Goal: Ask a question

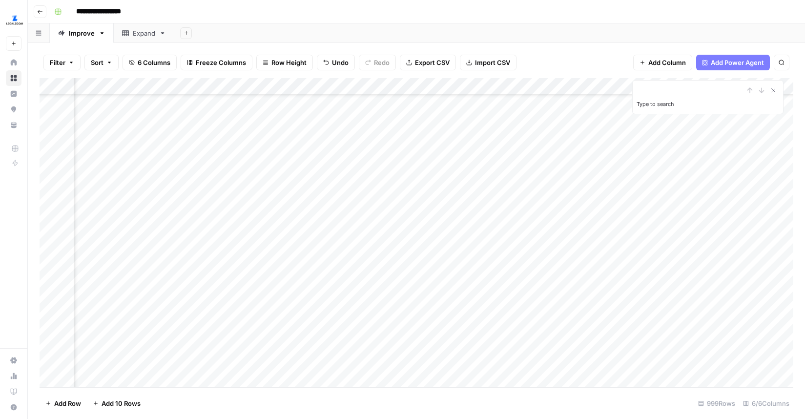
scroll to position [1582, 199]
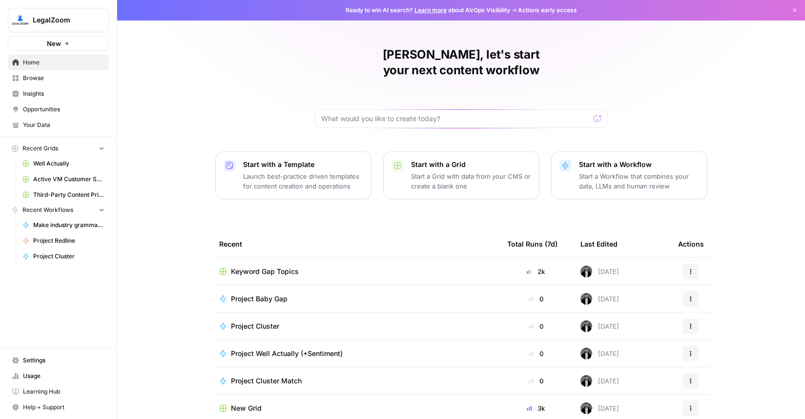
click at [58, 46] on span "New" at bounding box center [54, 44] width 14 height 10
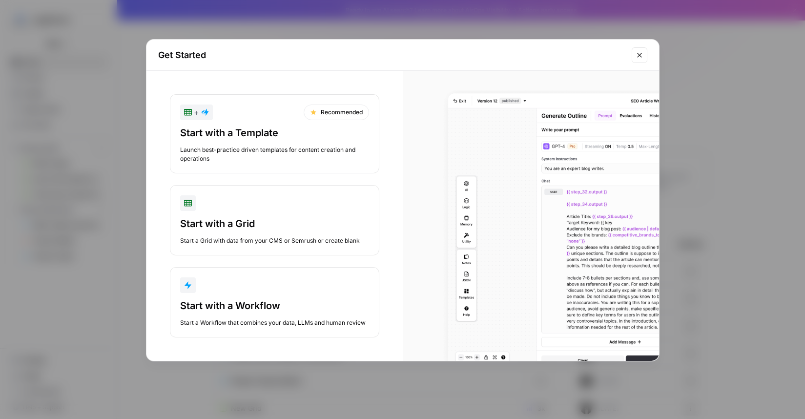
click at [236, 287] on div "button" at bounding box center [274, 285] width 189 height 16
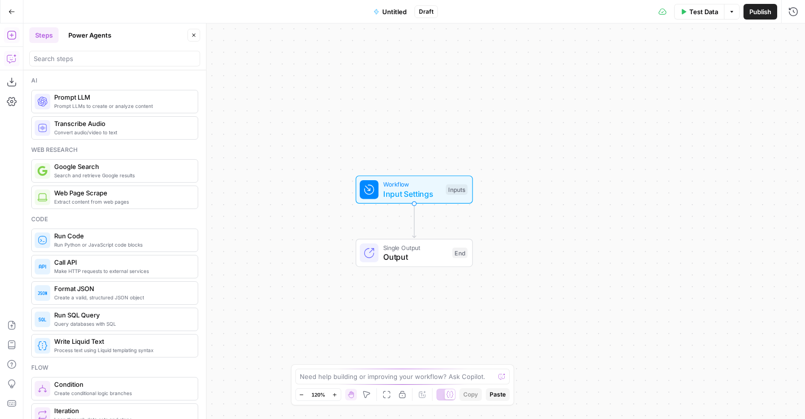
click at [5, 64] on button "Copilot" at bounding box center [12, 59] width 16 height 16
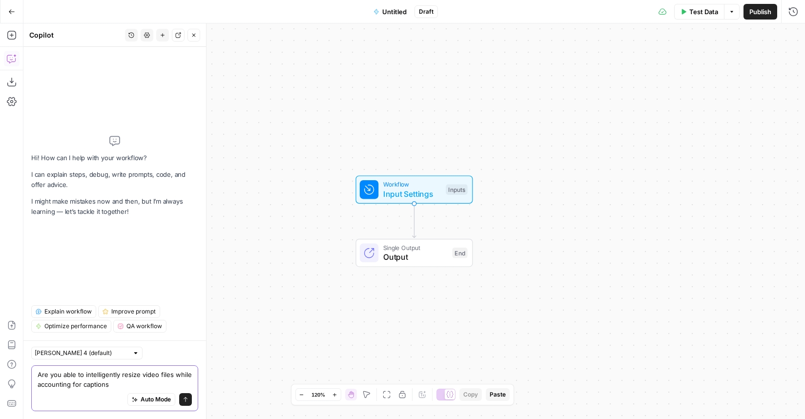
click at [173, 372] on textarea "Are you able to intelligently resize video files while accounting for captions" at bounding box center [115, 380] width 154 height 20
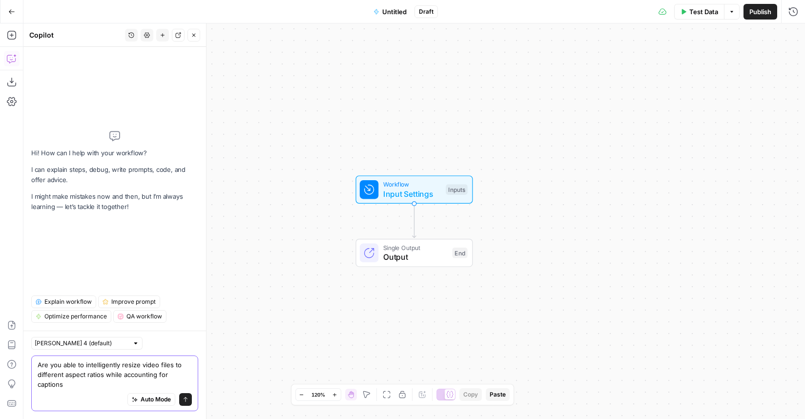
click at [101, 386] on textarea "Are you able to intelligently resize video files to different aspect ratios whi…" at bounding box center [115, 374] width 154 height 29
type textarea "Are you able to intelligently resize video files to different aspect ratios whi…"
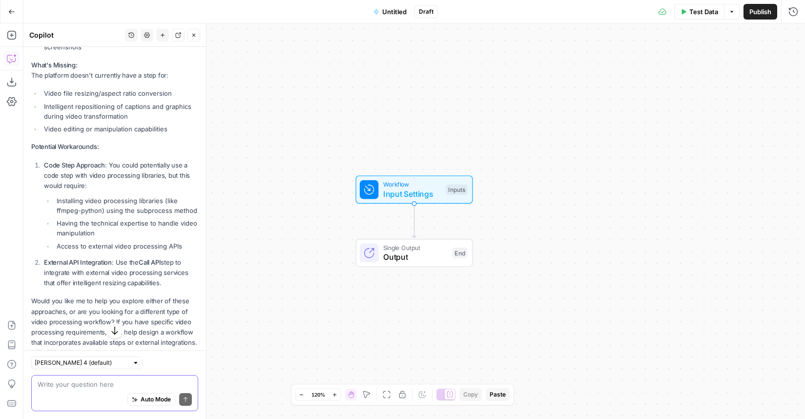
scroll to position [325, 0]
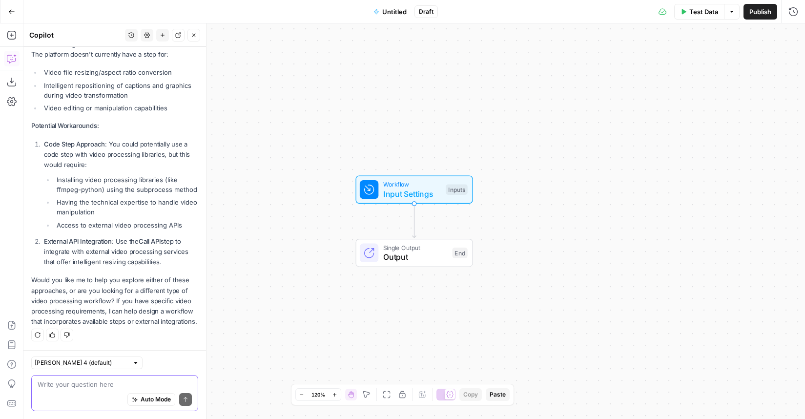
click at [88, 384] on textarea at bounding box center [115, 384] width 154 height 10
type textarea "Let's look at external api integration. Any thoughts?"
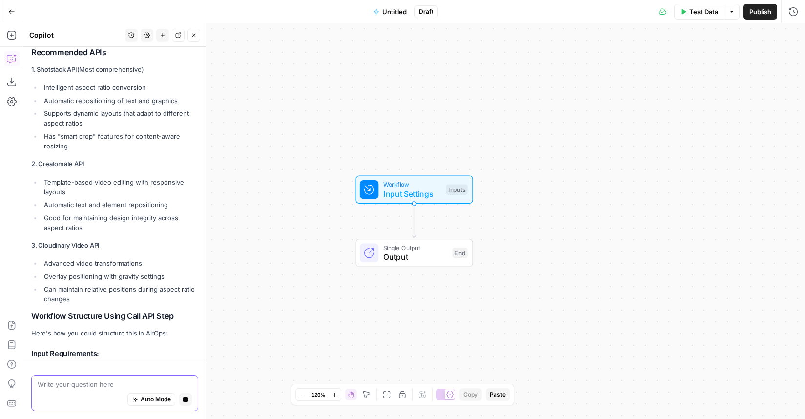
scroll to position [687, 0]
